Goal: Task Accomplishment & Management: Manage account settings

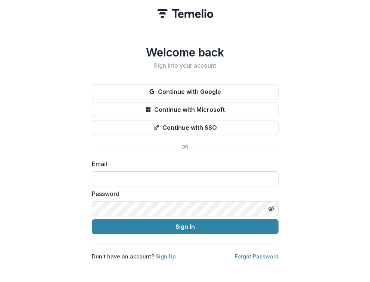
click at [167, 176] on input at bounding box center [185, 178] width 187 height 15
paste input "**********"
type input "**********"
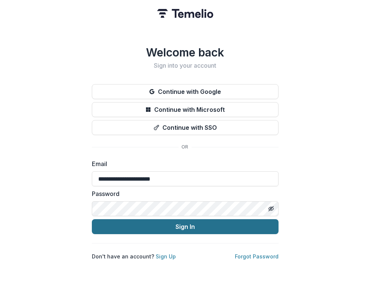
click at [187, 226] on button "Sign In" at bounding box center [185, 226] width 187 height 15
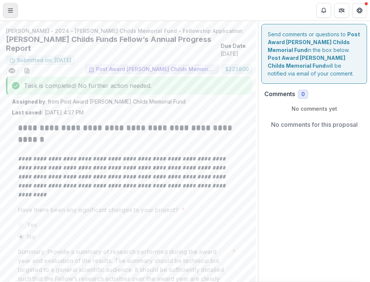
click at [11, 12] on line "Toggle Menu" at bounding box center [10, 12] width 4 height 0
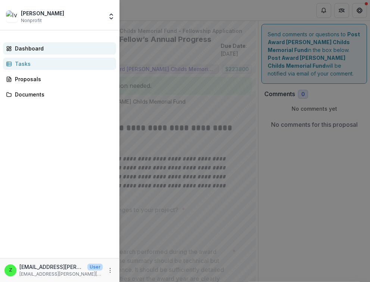
click at [27, 47] on div "Dashboard" at bounding box center [62, 48] width 95 height 8
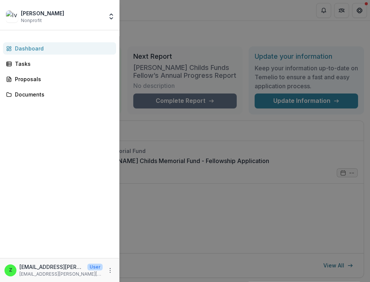
click at [143, 20] on div "Ivan Zheludev Nonprofit Nonprofits Ivan Zheludev Ivan Zheludev Ivan Zheludev Te…" at bounding box center [185, 141] width 370 height 282
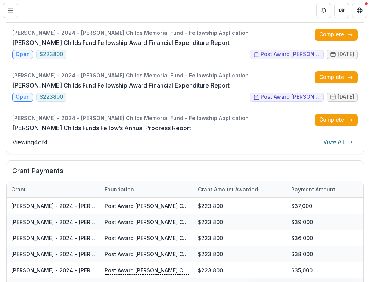
scroll to position [287, 0]
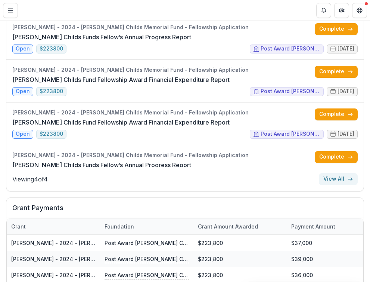
click at [335, 185] on link "View All" at bounding box center [338, 179] width 39 height 12
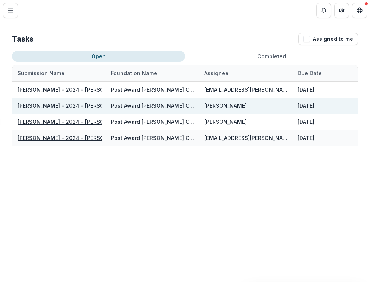
scroll to position [0, 217]
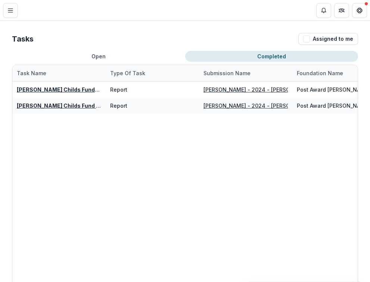
click at [221, 55] on button "Completed" at bounding box center [271, 56] width 173 height 11
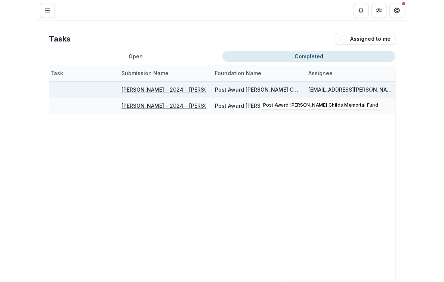
scroll to position [0, 0]
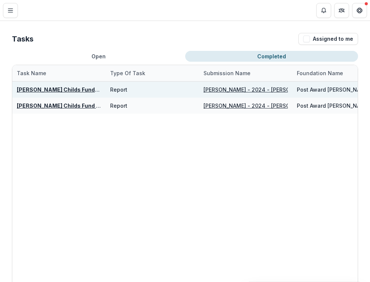
click at [77, 89] on u "Jane Coffin Childs Funds Fellow’s Annual Progress Report" at bounding box center [102, 89] width 170 height 6
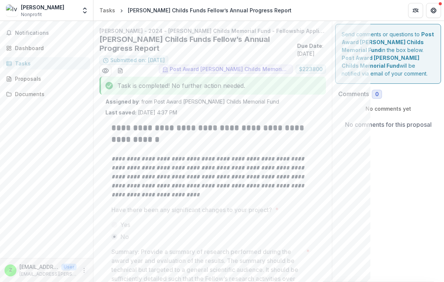
click at [83, 270] on icon "More" at bounding box center [84, 270] width 6 height 6
click at [58, 171] on div "Notifications Dashboard Tasks Proposals Documents" at bounding box center [46, 139] width 93 height 237
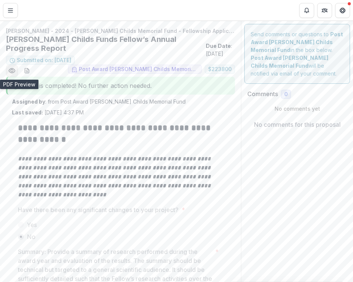
click at [13, 71] on circle "Preview 8cc4d340-9acc-47c1-a3cf-afd853318267.pdf" at bounding box center [12, 70] width 2 height 2
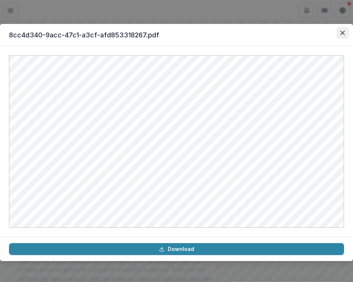
click at [341, 34] on icon "Close" at bounding box center [342, 33] width 4 height 4
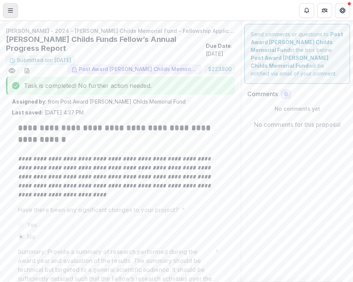
click at [12, 6] on button "Toggle Menu" at bounding box center [10, 10] width 15 height 15
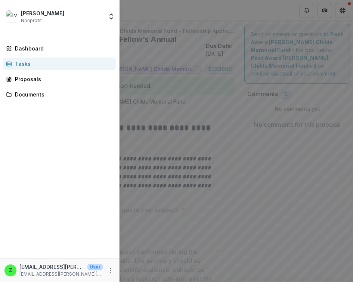
click at [29, 65] on div "Tasks" at bounding box center [62, 64] width 95 height 8
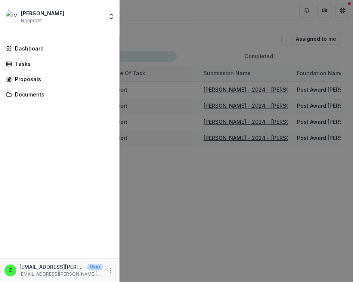
click at [276, 62] on div "Ivan Zheludev Nonprofit Nonprofits Ivan Zheludev Ivan Zheludev Ivan Zheludev Te…" at bounding box center [176, 141] width 353 height 282
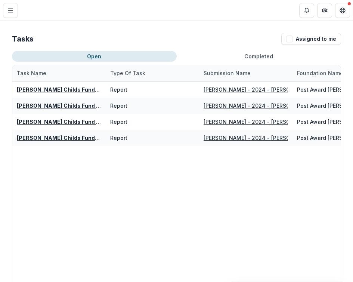
click at [259, 58] on button "Completed" at bounding box center [259, 56] width 165 height 11
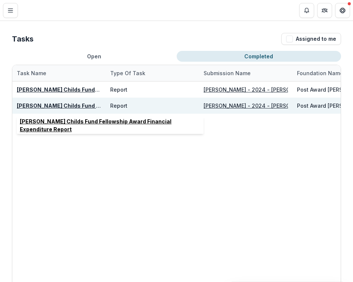
click at [66, 105] on u "Jane Coffin Childs Fund Fellowship Award Financial Expenditure Report" at bounding box center [119, 105] width 205 height 6
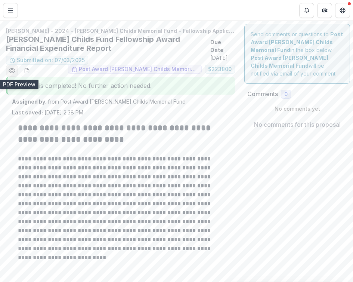
click at [12, 71] on icon "Preview 32fc8623-2062-4616-a301-799e6348e63d.pdf" at bounding box center [11, 70] width 7 height 7
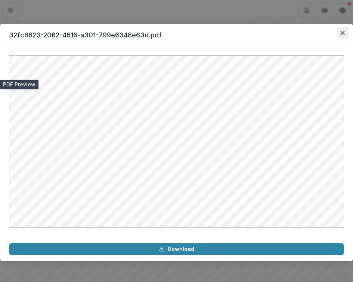
click at [343, 33] on icon "Close" at bounding box center [342, 33] width 4 height 4
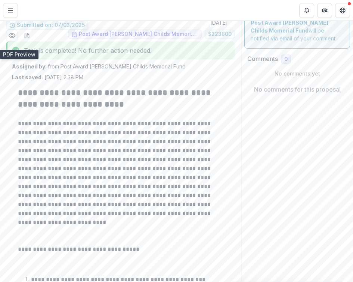
scroll to position [37, 0]
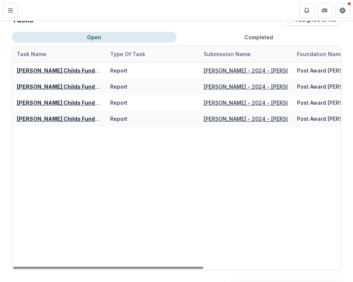
scroll to position [0, 46]
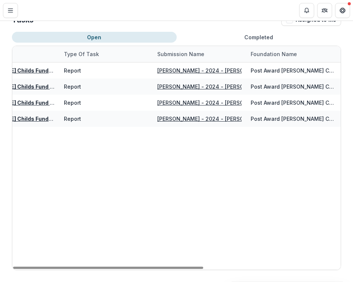
click at [261, 32] on button "Completed" at bounding box center [259, 37] width 165 height 11
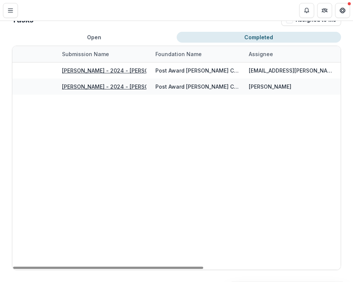
scroll to position [0, 234]
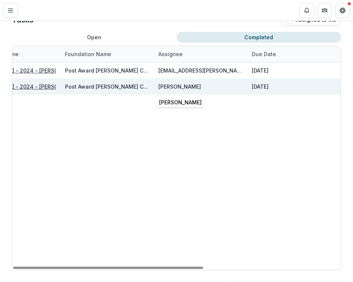
click at [158, 87] on div "Carina Salaiz" at bounding box center [179, 87] width 43 height 8
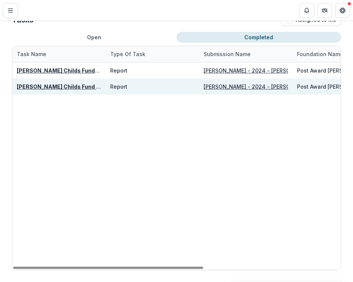
click at [45, 89] on u "Jane Coffin Childs Fund Fellowship Award Financial Expenditure Report" at bounding box center [119, 86] width 205 height 6
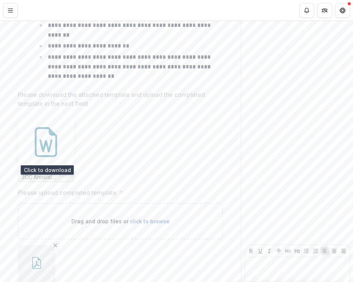
scroll to position [398, 0]
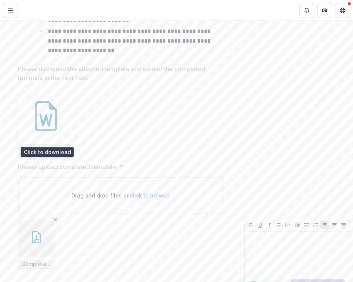
click at [43, 113] on icon at bounding box center [46, 116] width 30 height 30
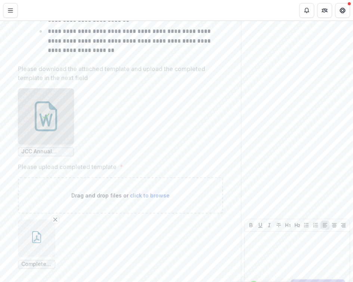
click at [36, 239] on icon "button" at bounding box center [37, 238] width 6 height 6
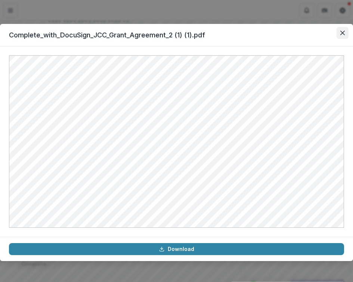
click at [344, 31] on icon "Close" at bounding box center [342, 33] width 4 height 4
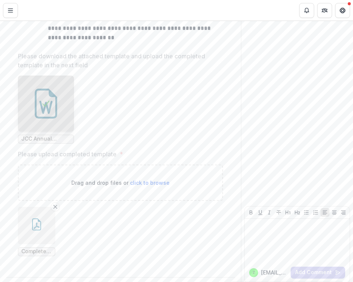
scroll to position [416, 0]
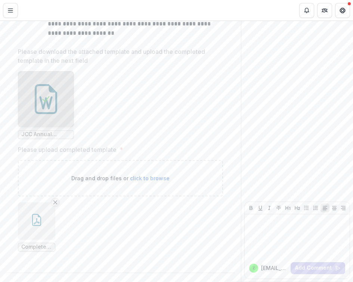
click at [56, 202] on line "Remove File" at bounding box center [55, 201] width 3 height 3
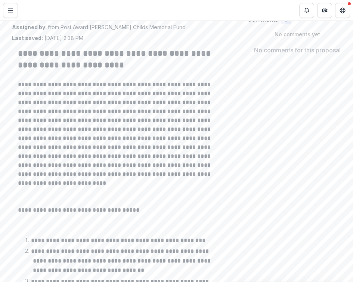
scroll to position [0, 0]
